Goal: Information Seeking & Learning: Learn about a topic

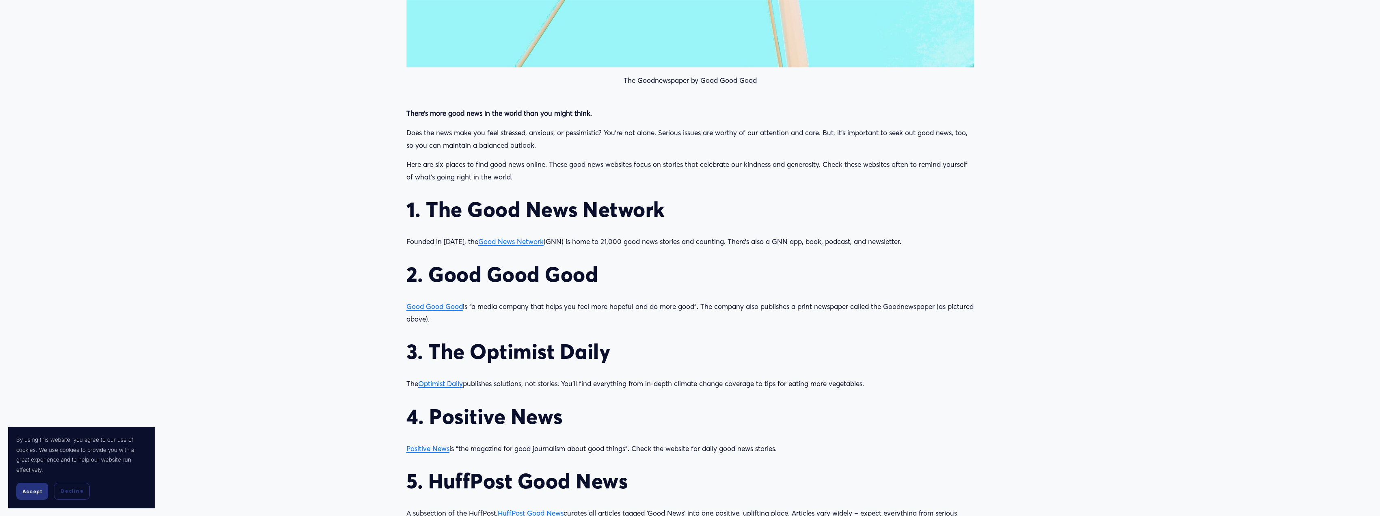
scroll to position [934, 0]
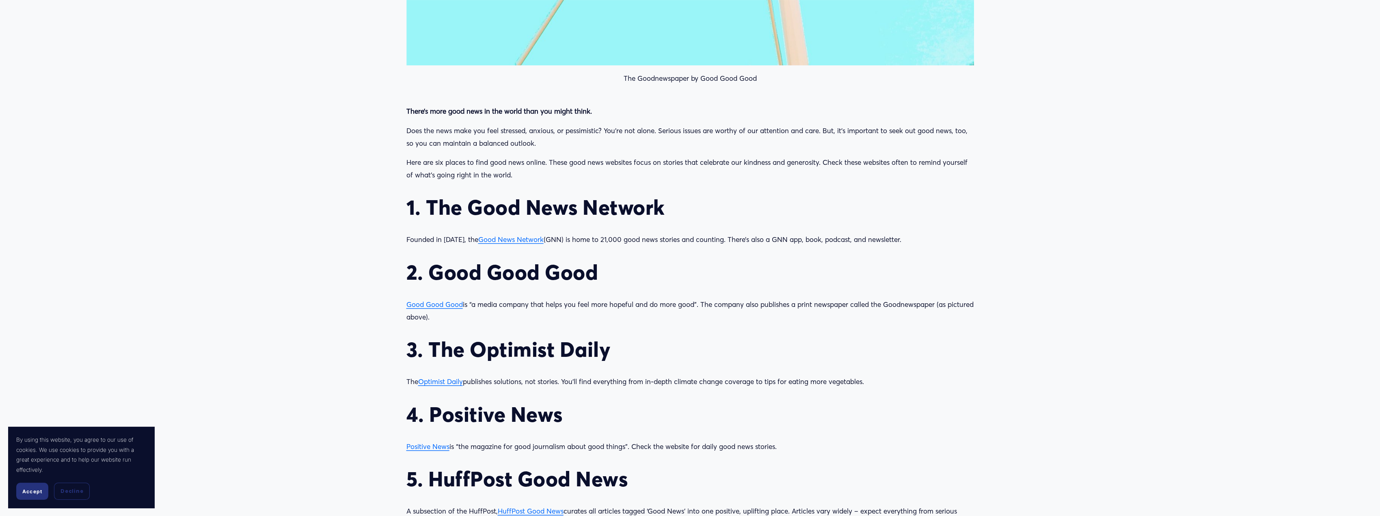
click at [443, 306] on span "Good Good Good" at bounding box center [434, 304] width 56 height 9
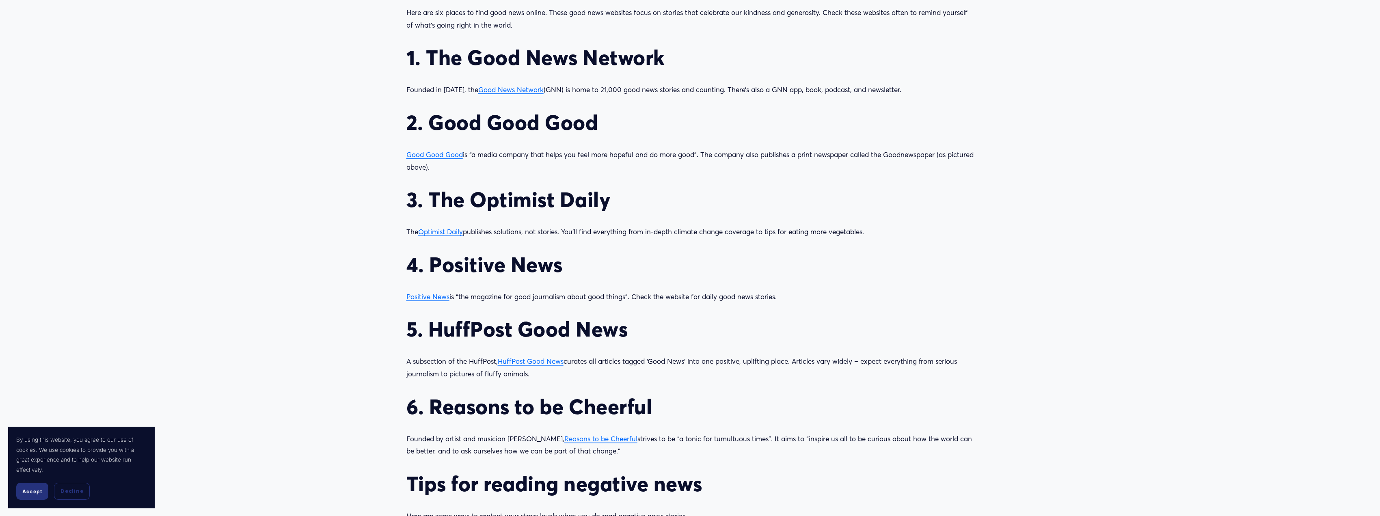
scroll to position [1096, 0]
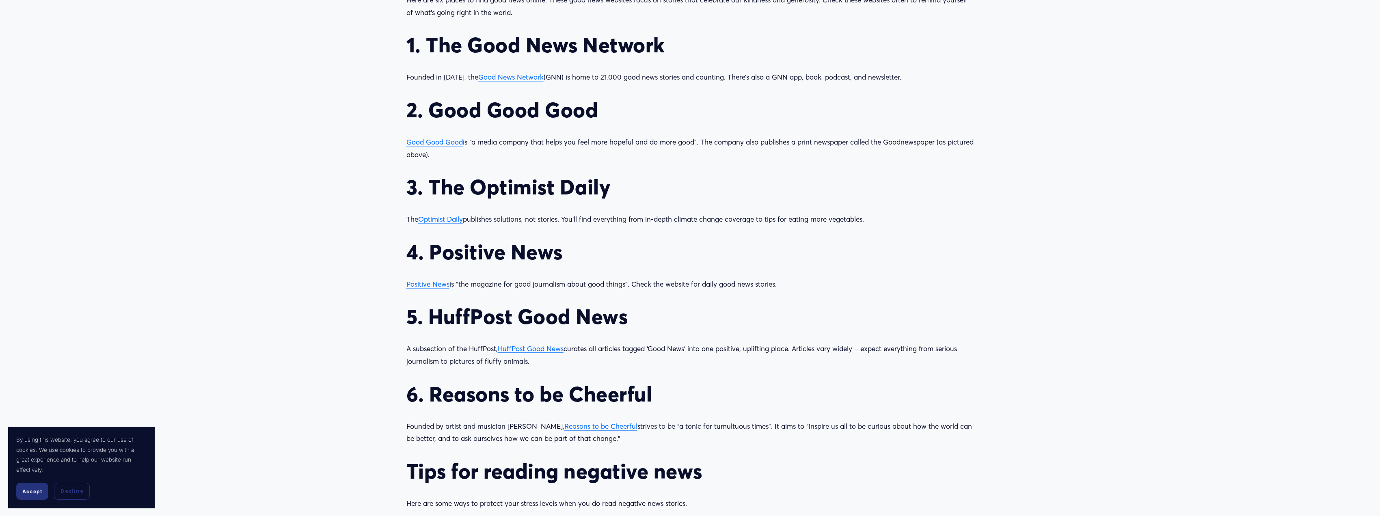
click at [543, 348] on span "HuffPost Good News" at bounding box center [531, 348] width 66 height 9
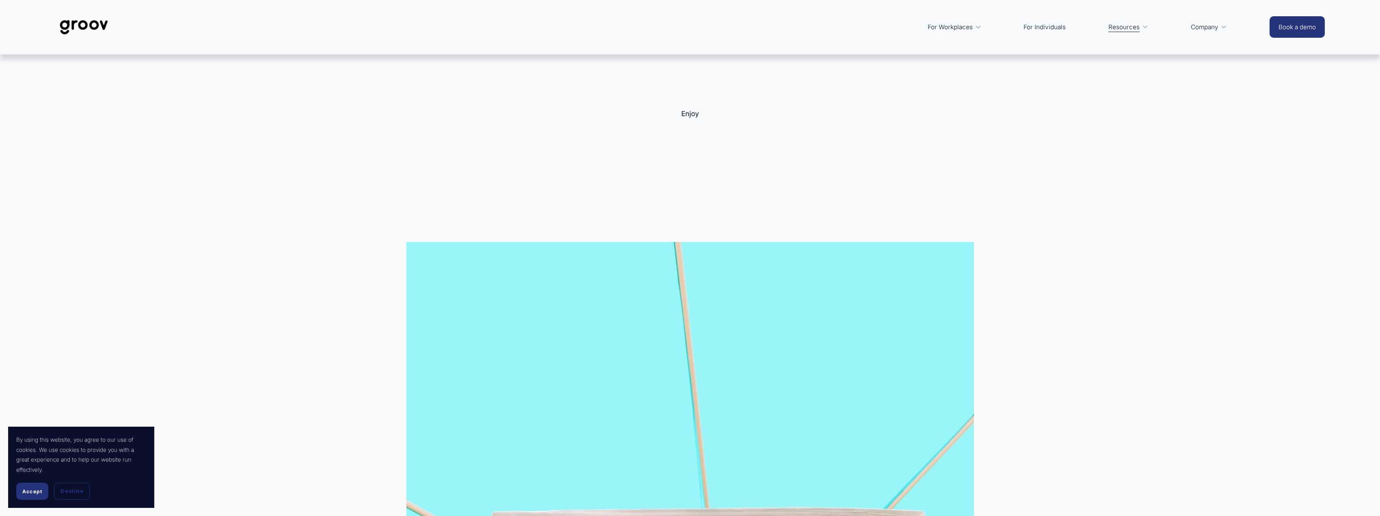
scroll to position [1096, 0]
